Goal: Information Seeking & Learning: Understand process/instructions

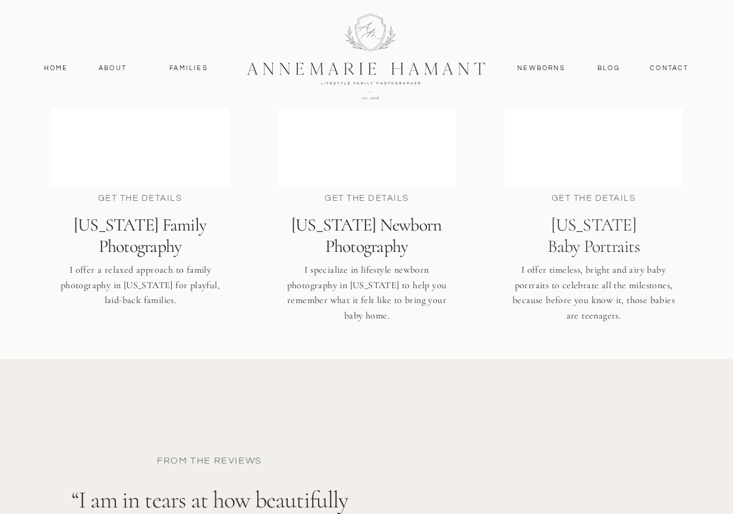
scroll to position [2973, 0]
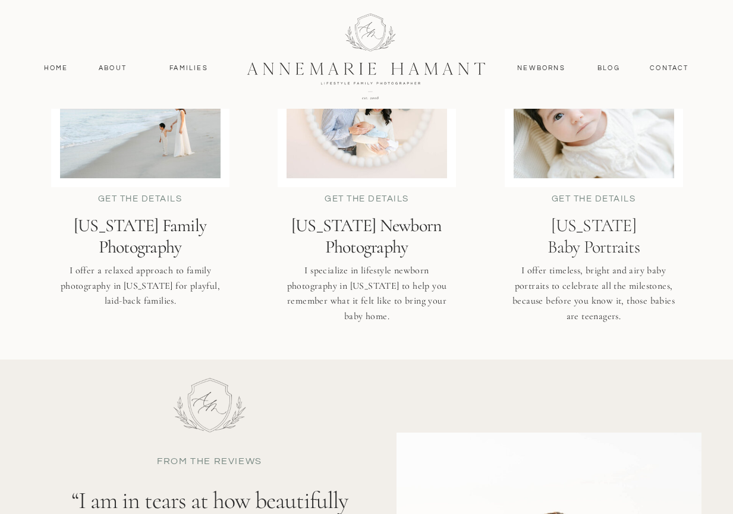
click at [57, 187] on div at bounding box center [140, 116] width 178 height 143
click at [141, 174] on div at bounding box center [140, 116] width 161 height 125
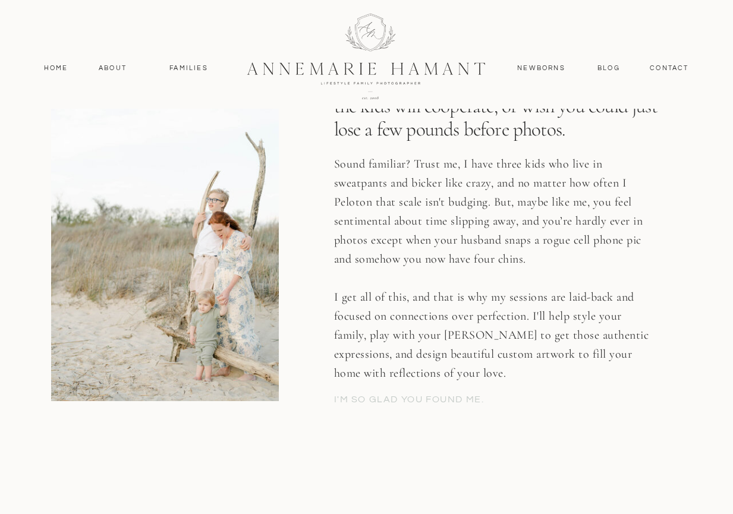
scroll to position [2141, 0]
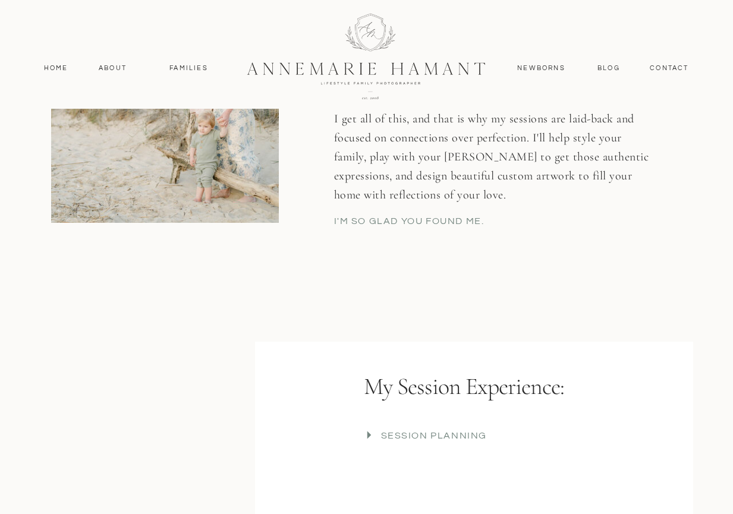
drag, startPoint x: 733, startPoint y: 160, endPoint x: 732, endPoint y: 172, distance: 11.9
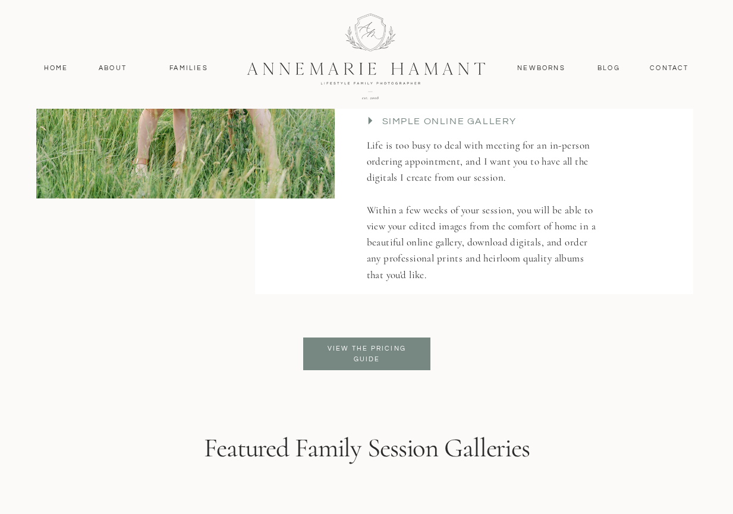
scroll to position [2735, 0]
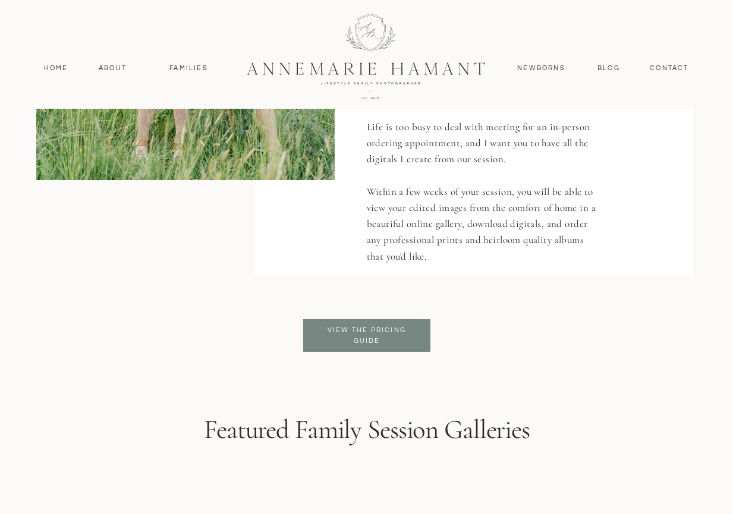
click at [373, 329] on p "View the pricing guide" at bounding box center [367, 335] width 97 height 21
